Goal: Transaction & Acquisition: Subscribe to service/newsletter

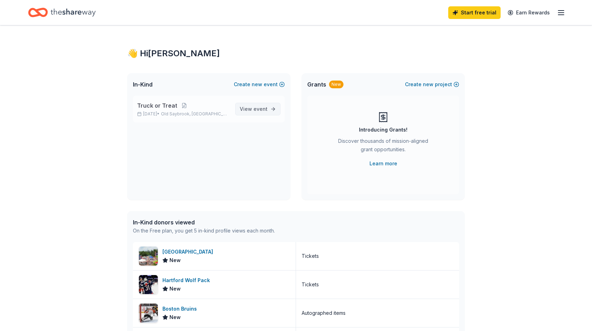
click at [257, 112] on span "View event" at bounding box center [254, 109] width 28 height 8
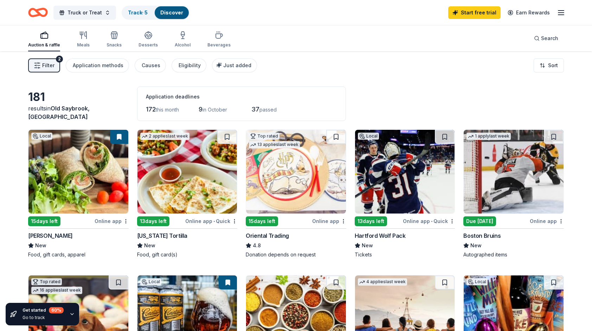
click at [264, 110] on span "passed" at bounding box center [267, 109] width 17 height 6
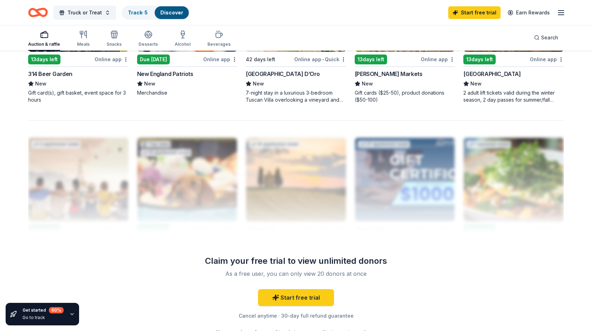
scroll to position [612, 0]
click at [312, 298] on link "Start free trial" at bounding box center [296, 297] width 76 height 17
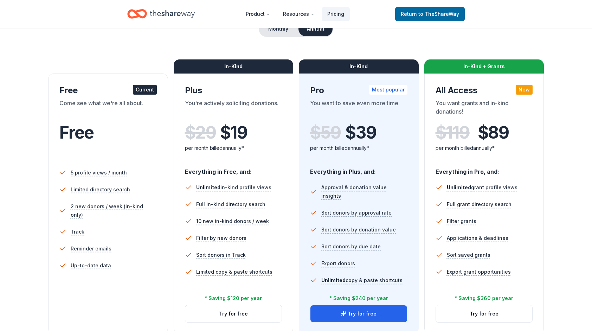
scroll to position [105, 0]
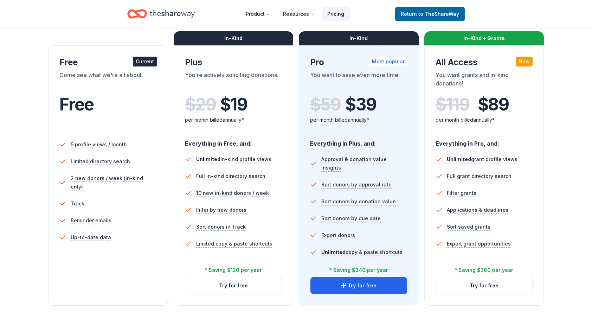
click at [341, 15] on link "Pricing" at bounding box center [336, 14] width 28 height 14
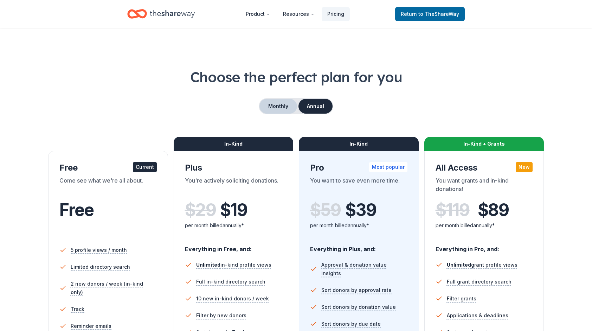
click at [288, 106] on button "Monthly" at bounding box center [278, 106] width 38 height 15
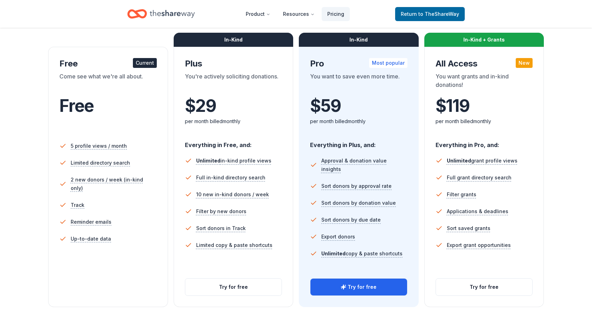
scroll to position [105, 0]
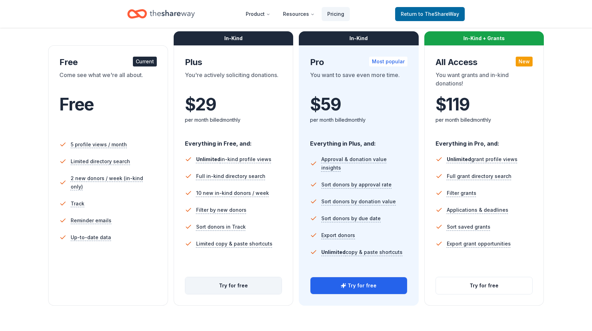
click at [256, 285] on button "Try for free" at bounding box center [233, 285] width 97 height 17
